Goal: Task Accomplishment & Management: Use online tool/utility

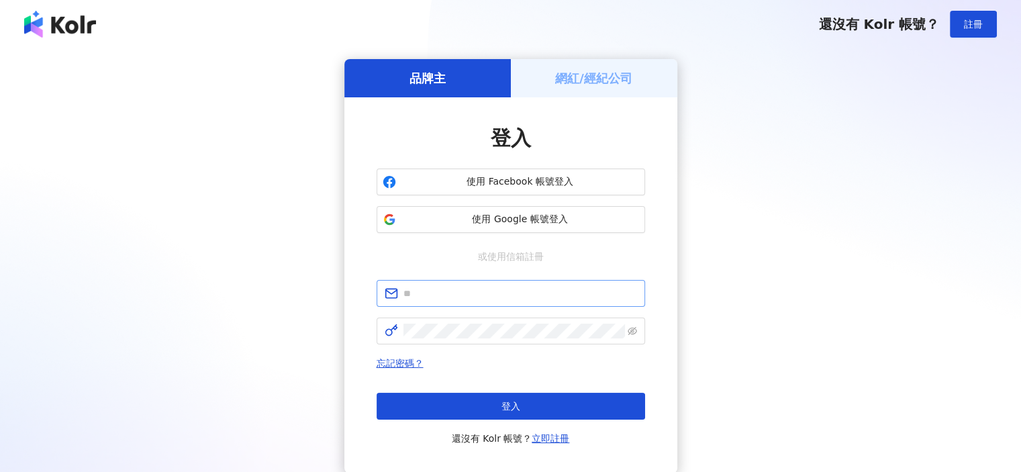
click at [465, 304] on span at bounding box center [511, 293] width 268 height 27
click at [467, 297] on input "text" at bounding box center [520, 293] width 234 height 15
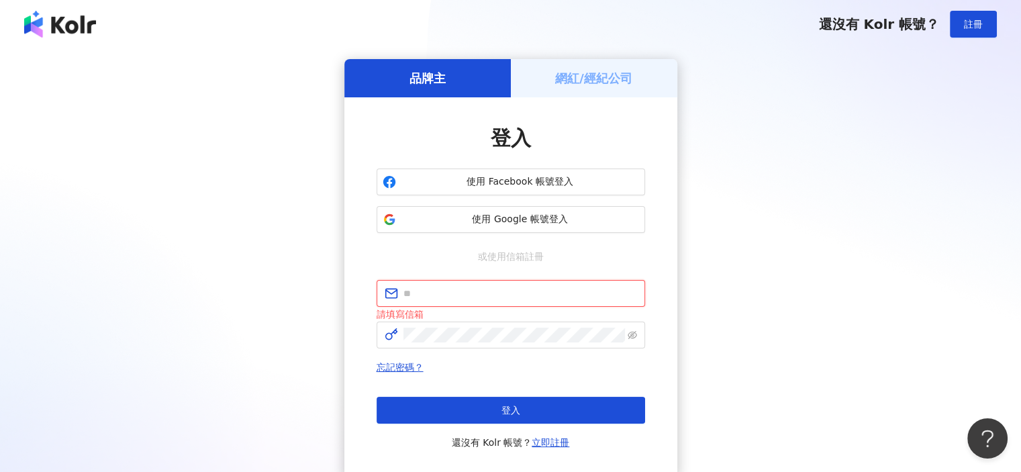
type input "**********"
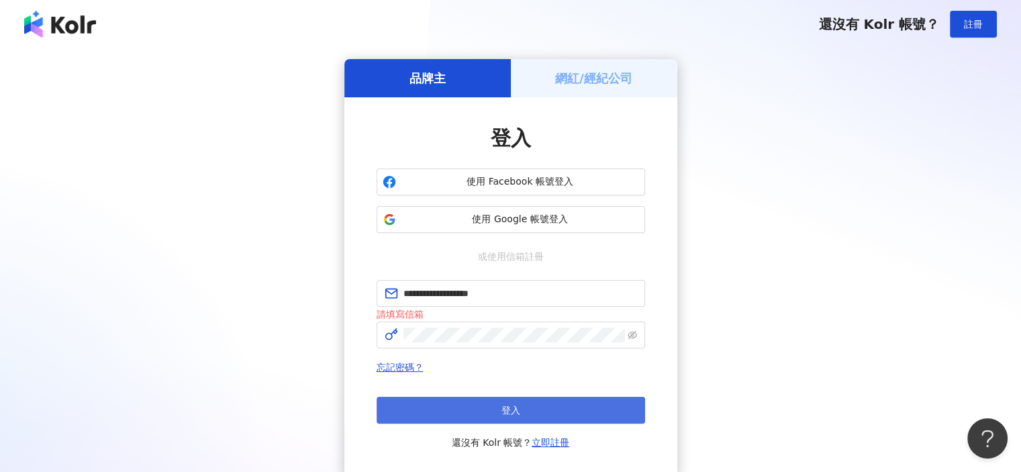
click at [465, 401] on button "登入" at bounding box center [511, 410] width 268 height 27
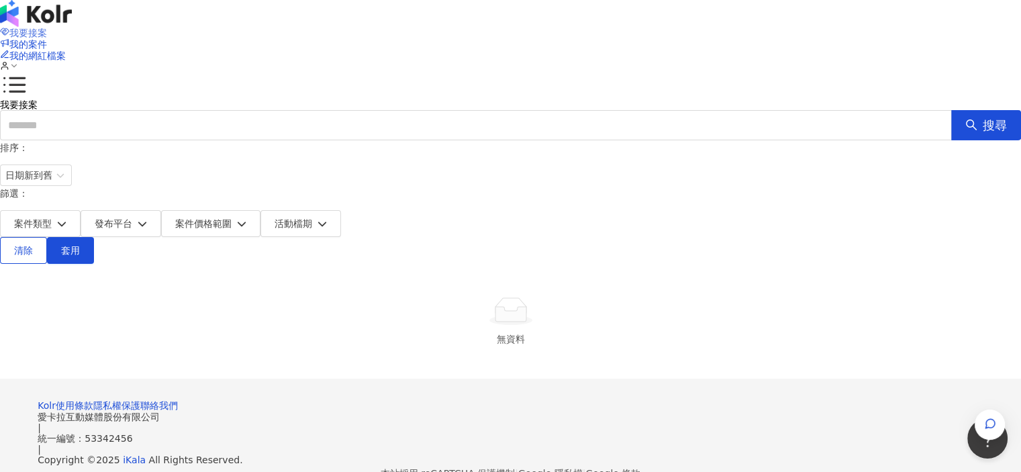
click at [47, 30] on span "我要接案" at bounding box center [28, 33] width 38 height 11
click at [52, 218] on span "案件類型" at bounding box center [33, 223] width 38 height 11
click at [161, 210] on button "發布平台" at bounding box center [121, 223] width 81 height 27
click at [448, 133] on div "我要接案 搜尋" at bounding box center [510, 119] width 1021 height 41
click at [66, 180] on span "日期新到舊" at bounding box center [35, 175] width 61 height 20
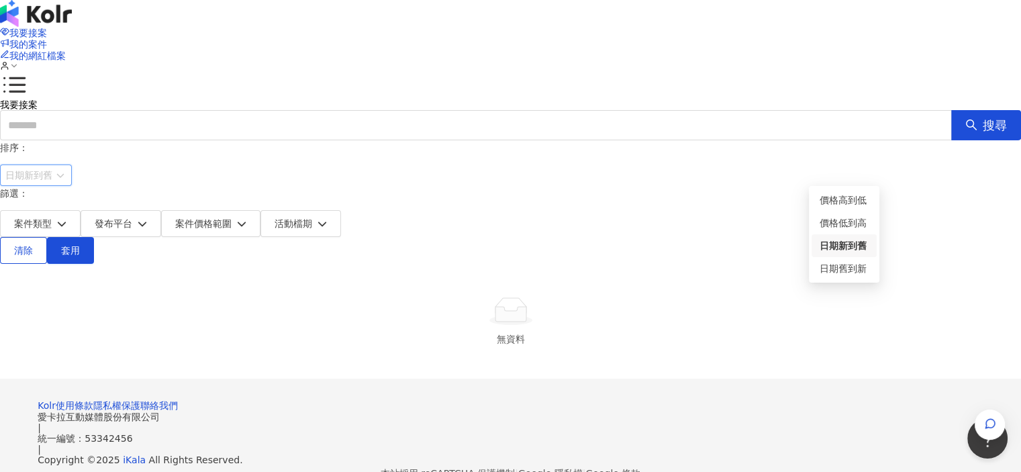
click at [839, 248] on div "日期新到舊" at bounding box center [844, 245] width 49 height 15
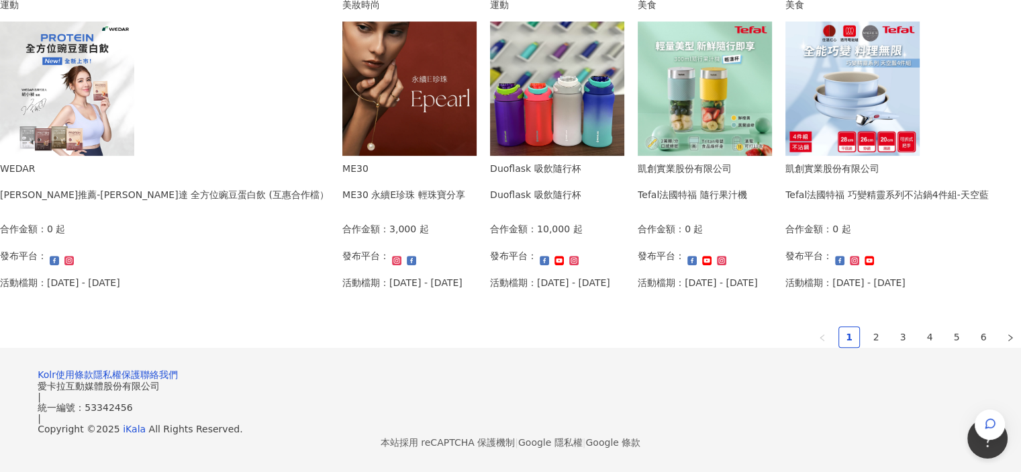
scroll to position [805, 0]
click at [866, 347] on link "2" at bounding box center [876, 337] width 20 height 20
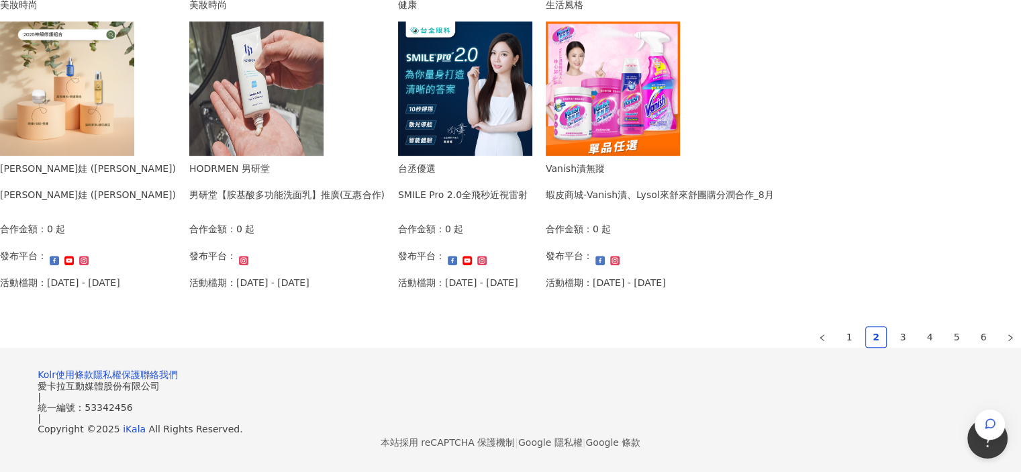
scroll to position [966, 0]
click at [839, 327] on link "1" at bounding box center [849, 337] width 20 height 20
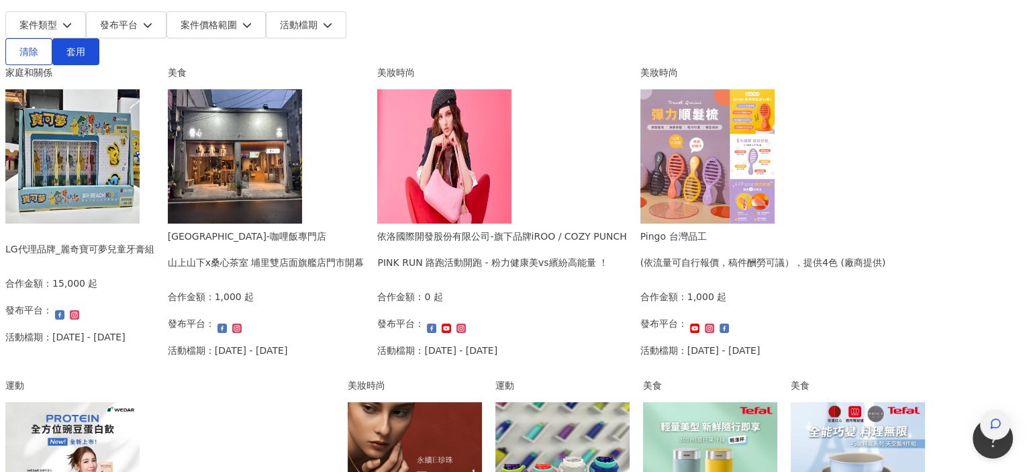
scroll to position [97, 0]
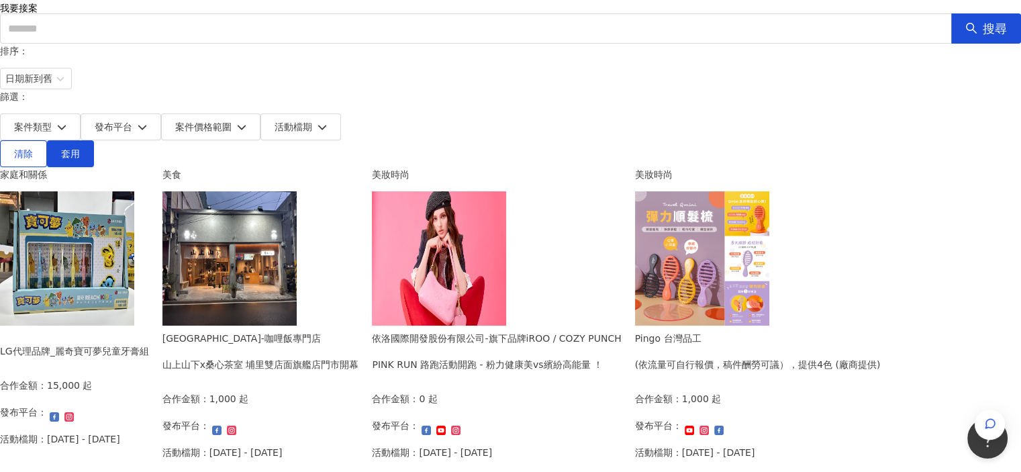
click at [621, 357] on div "PINK RUN 路跑活動開跑 - 粉力健康美vs繽紛高能量 ！" at bounding box center [496, 364] width 249 height 15
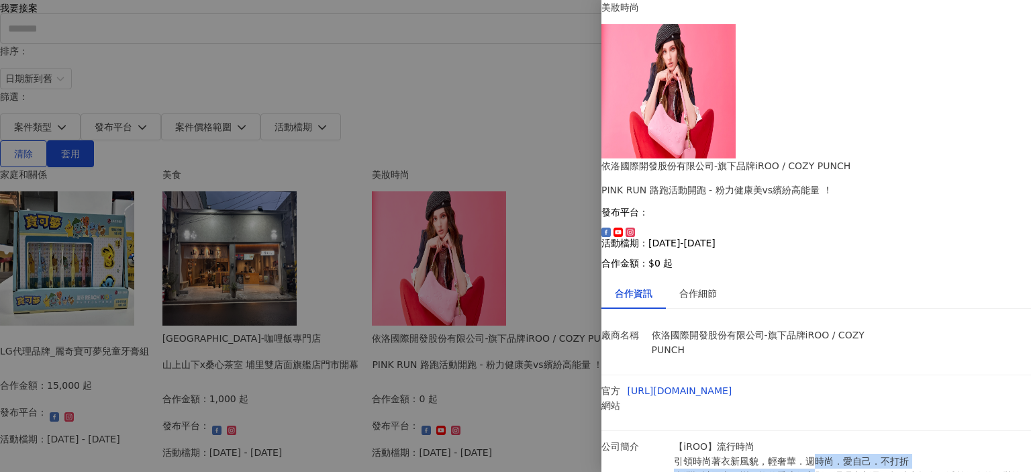
drag, startPoint x: 784, startPoint y: 350, endPoint x: 870, endPoint y: 346, distance: 86.0
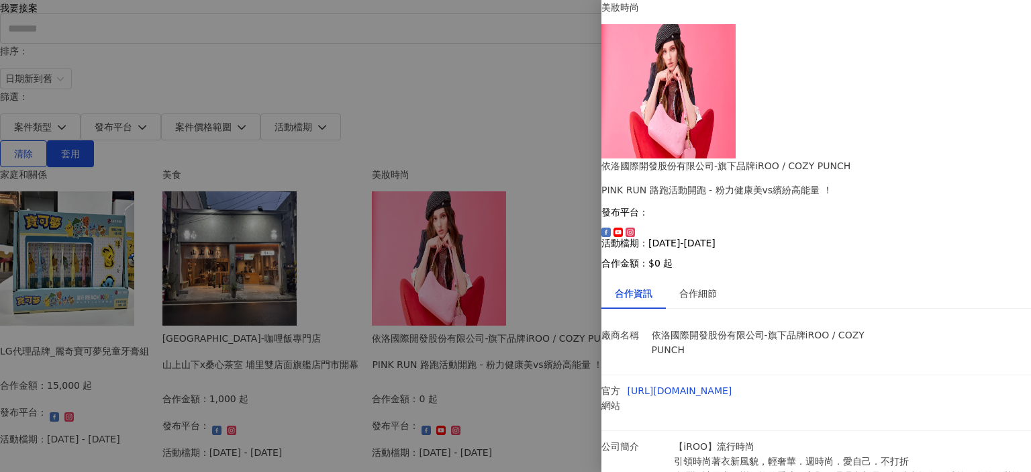
drag, startPoint x: 703, startPoint y: 367, endPoint x: 807, endPoint y: 358, distance: 104.5
click at [0, 339] on div at bounding box center [515, 236] width 1031 height 472
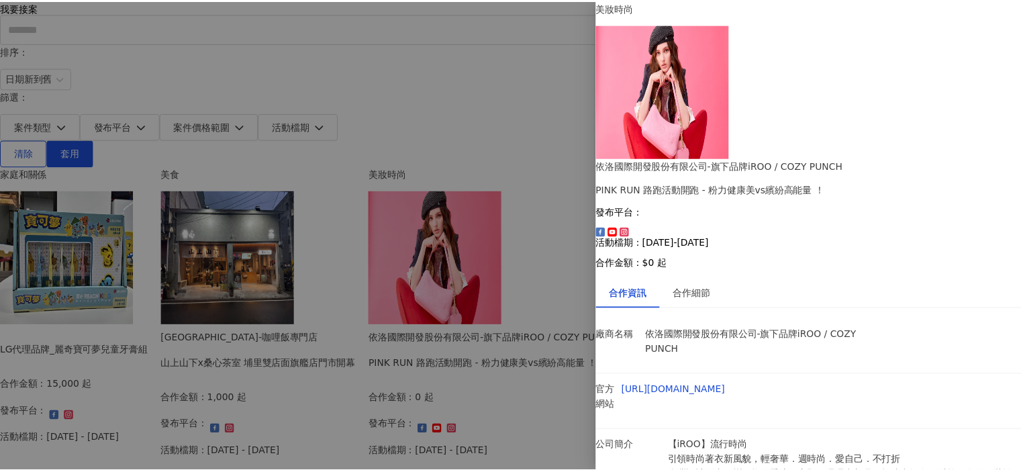
scroll to position [0, 0]
